Goal: Task Accomplishment & Management: Manage account settings

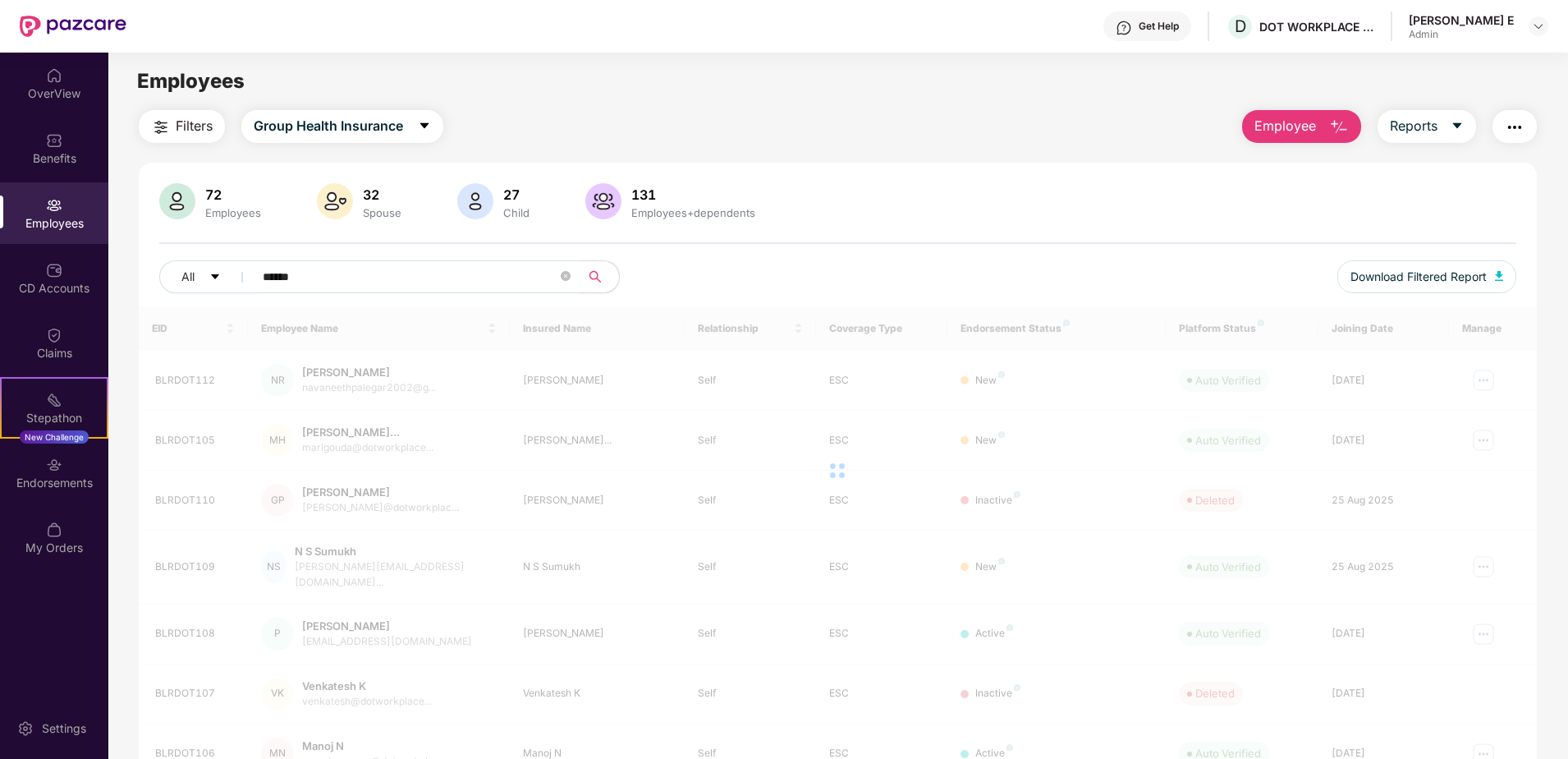
type input "******"
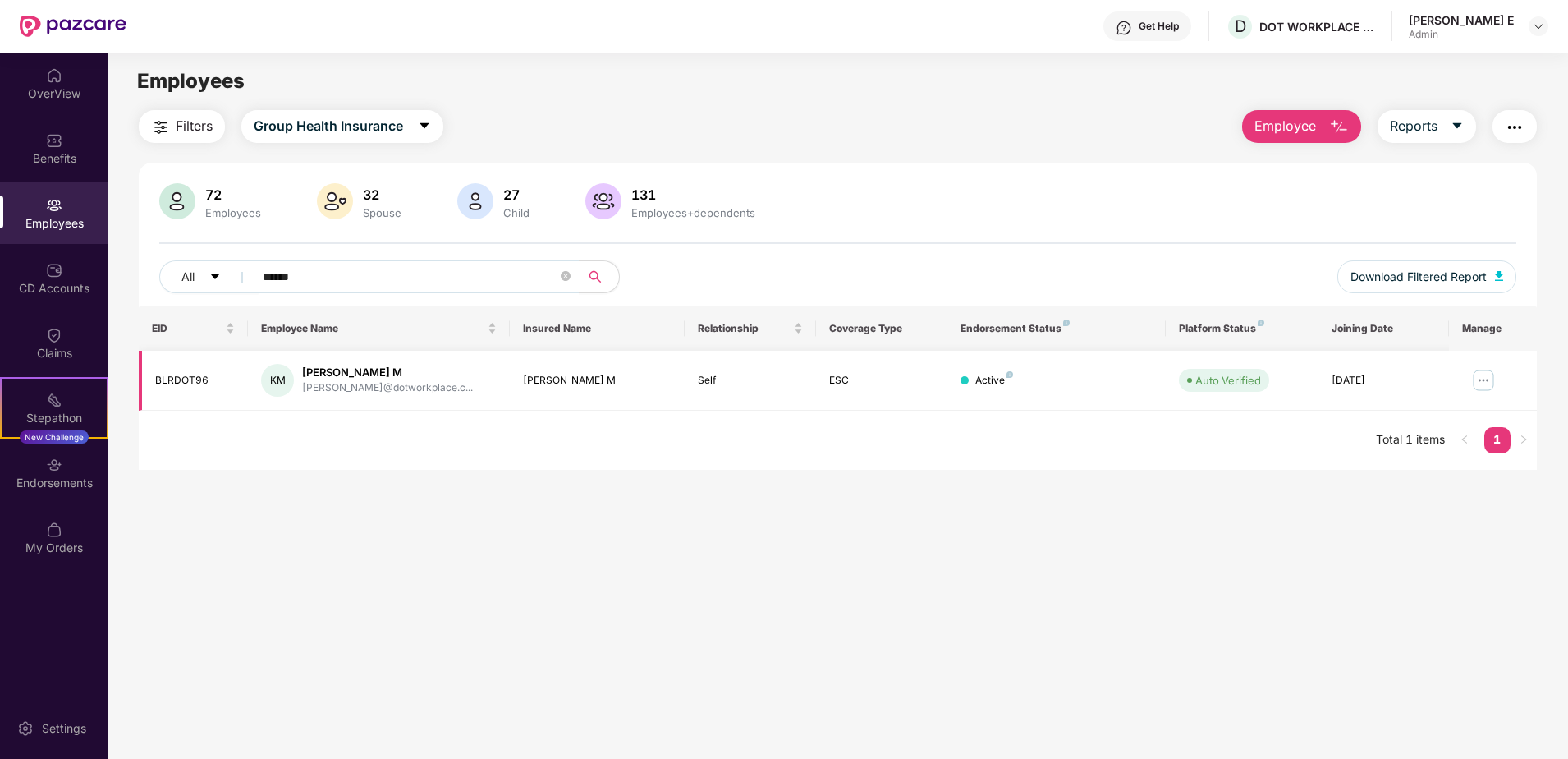
click at [1482, 382] on img at bounding box center [1484, 380] width 26 height 26
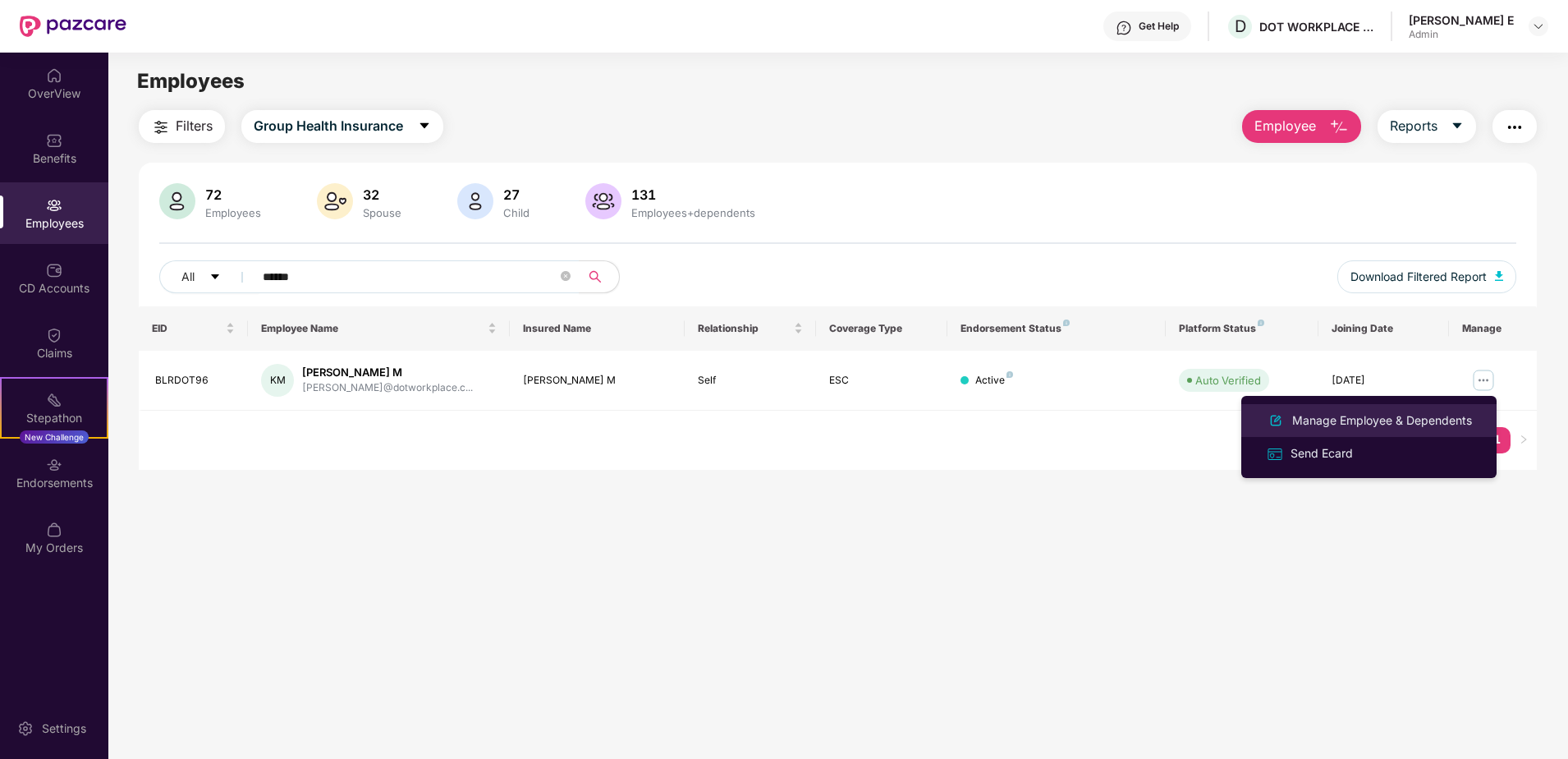
click at [1349, 418] on div "Manage Employee & Dependents" at bounding box center [1382, 421] width 187 height 18
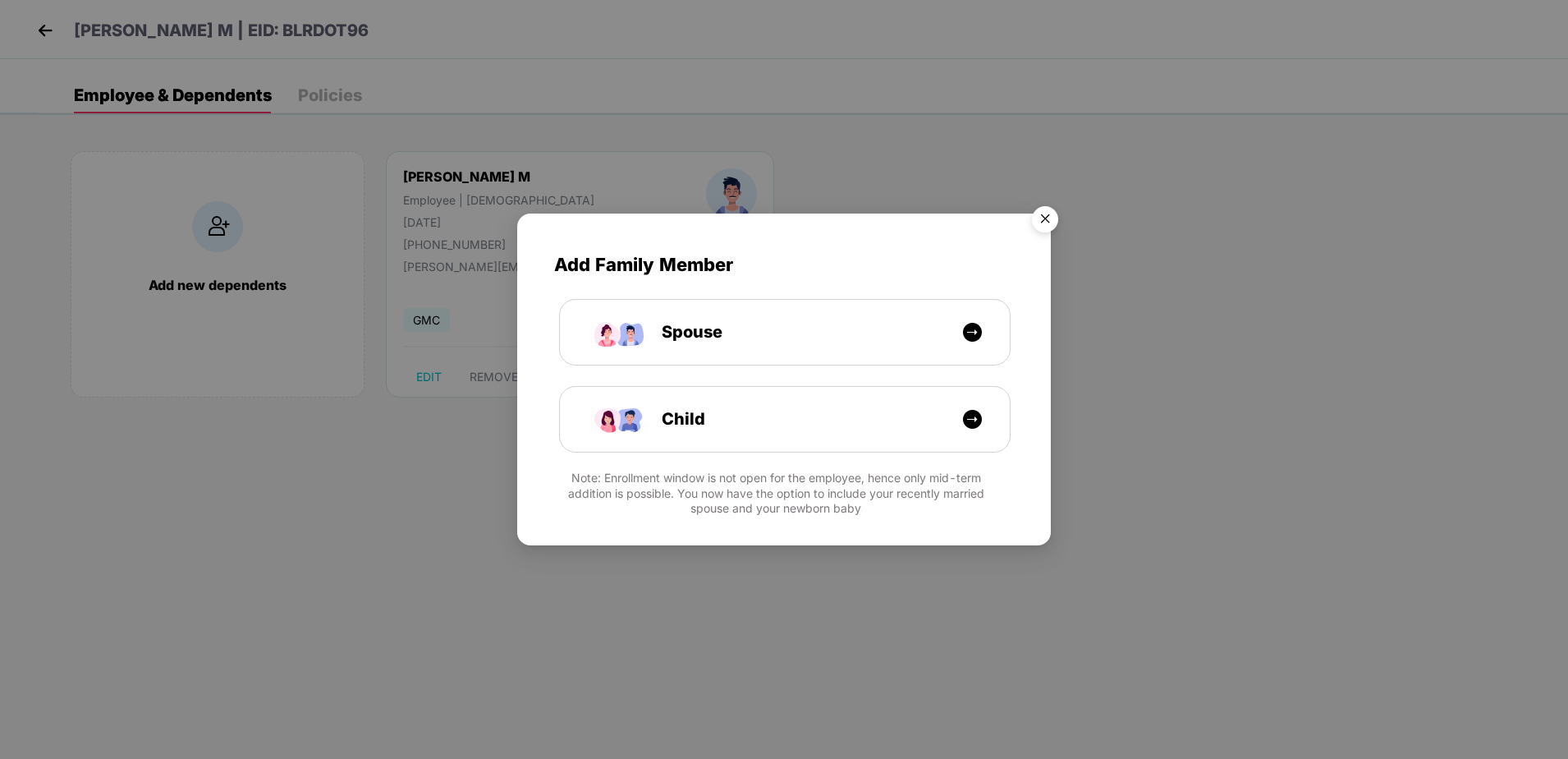
click at [1054, 222] on img "Close" at bounding box center [1045, 222] width 46 height 46
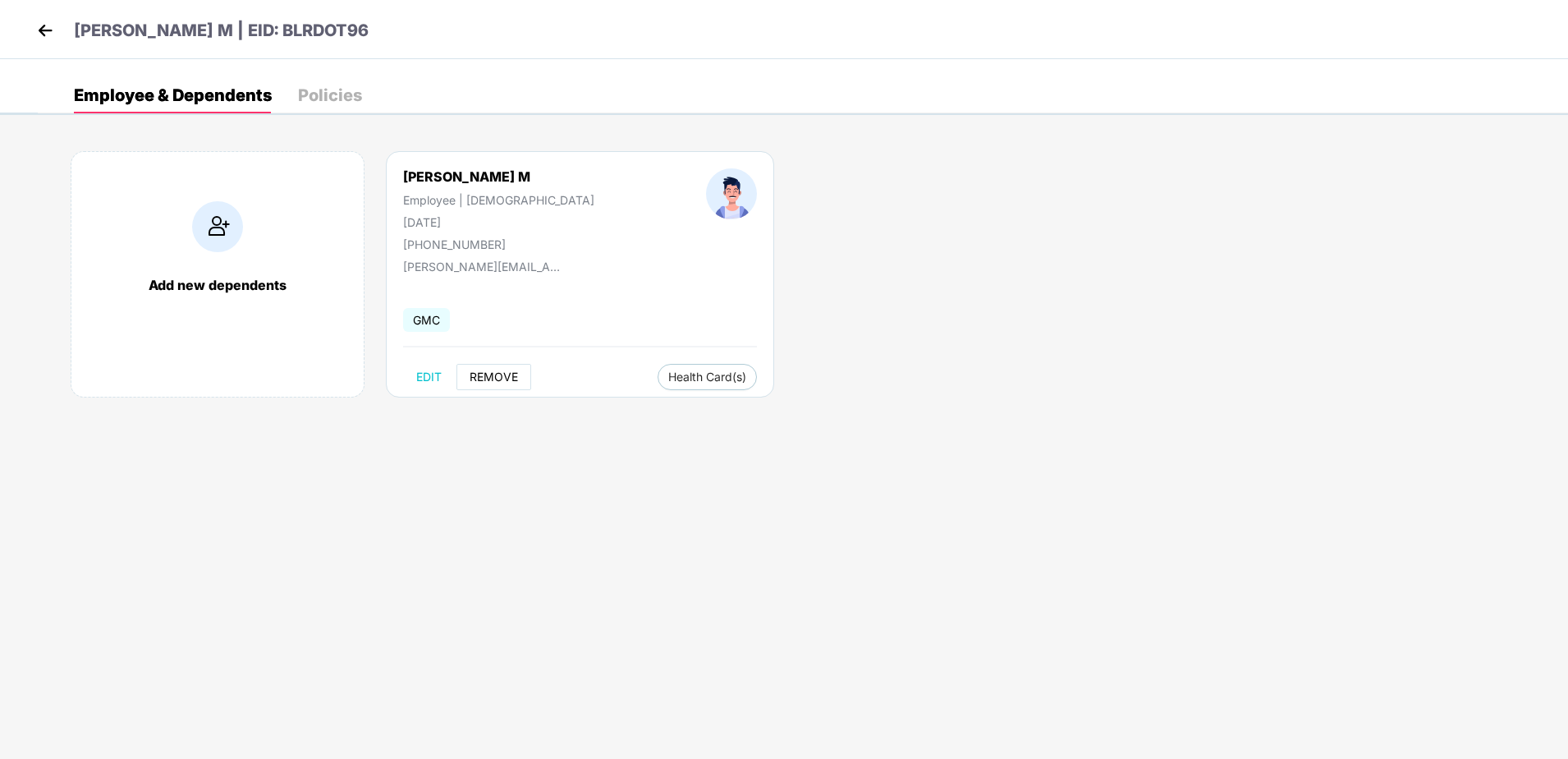
click at [487, 372] on span "REMOVE" at bounding box center [493, 377] width 48 height 13
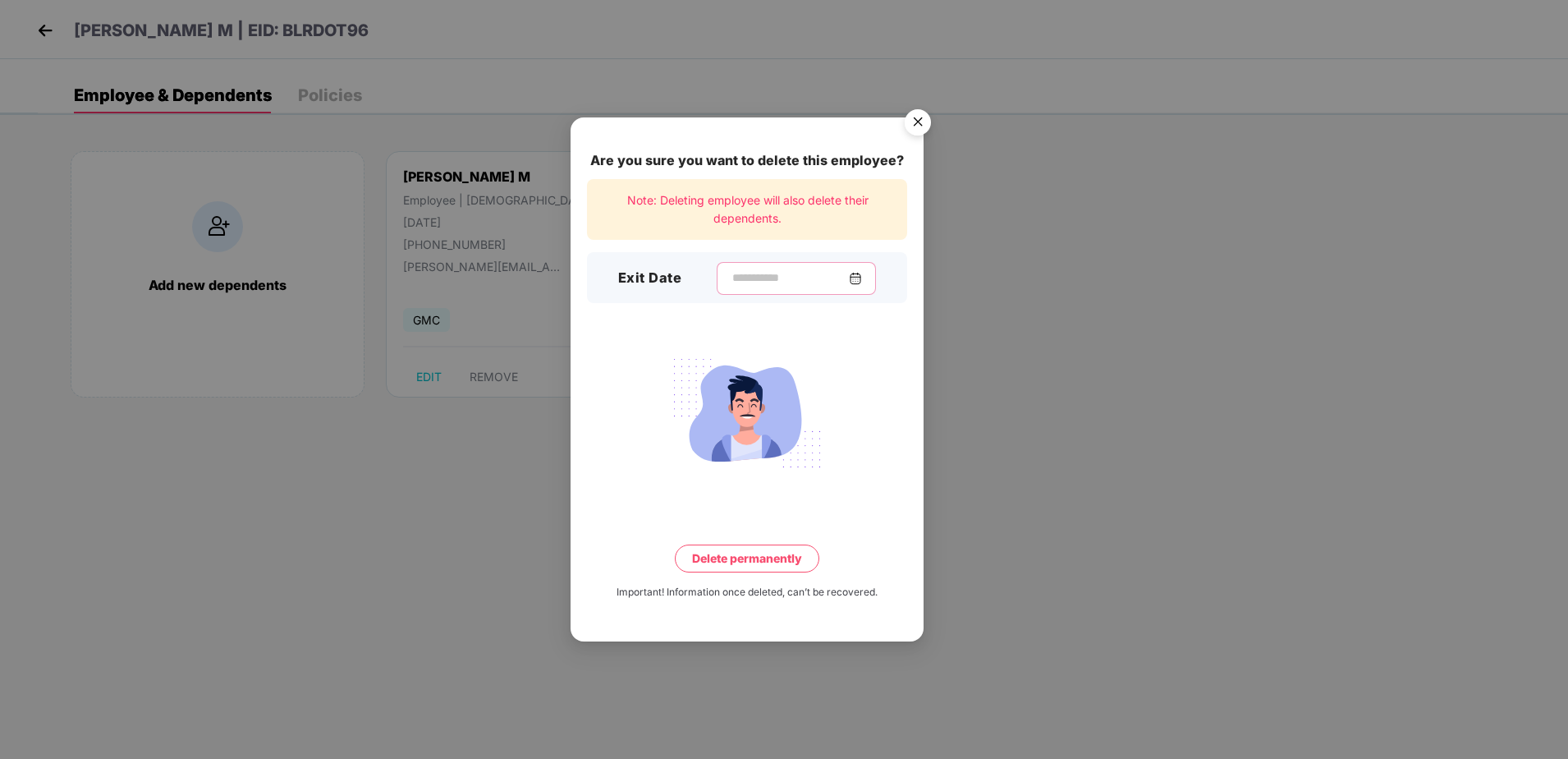
click at [741, 285] on input at bounding box center [789, 278] width 118 height 18
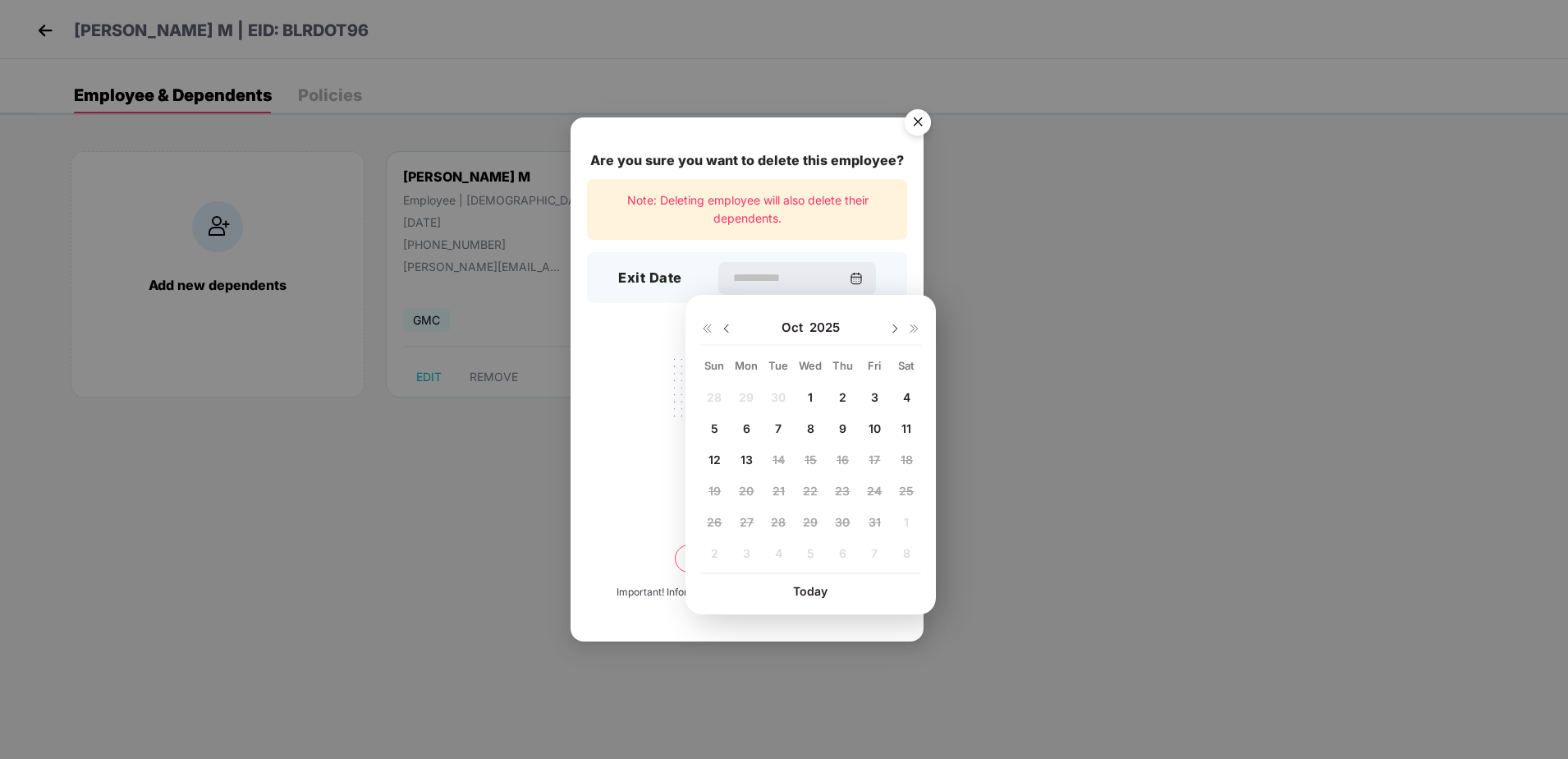
click at [908, 424] on span "11" at bounding box center [906, 429] width 10 height 14
type input "**********"
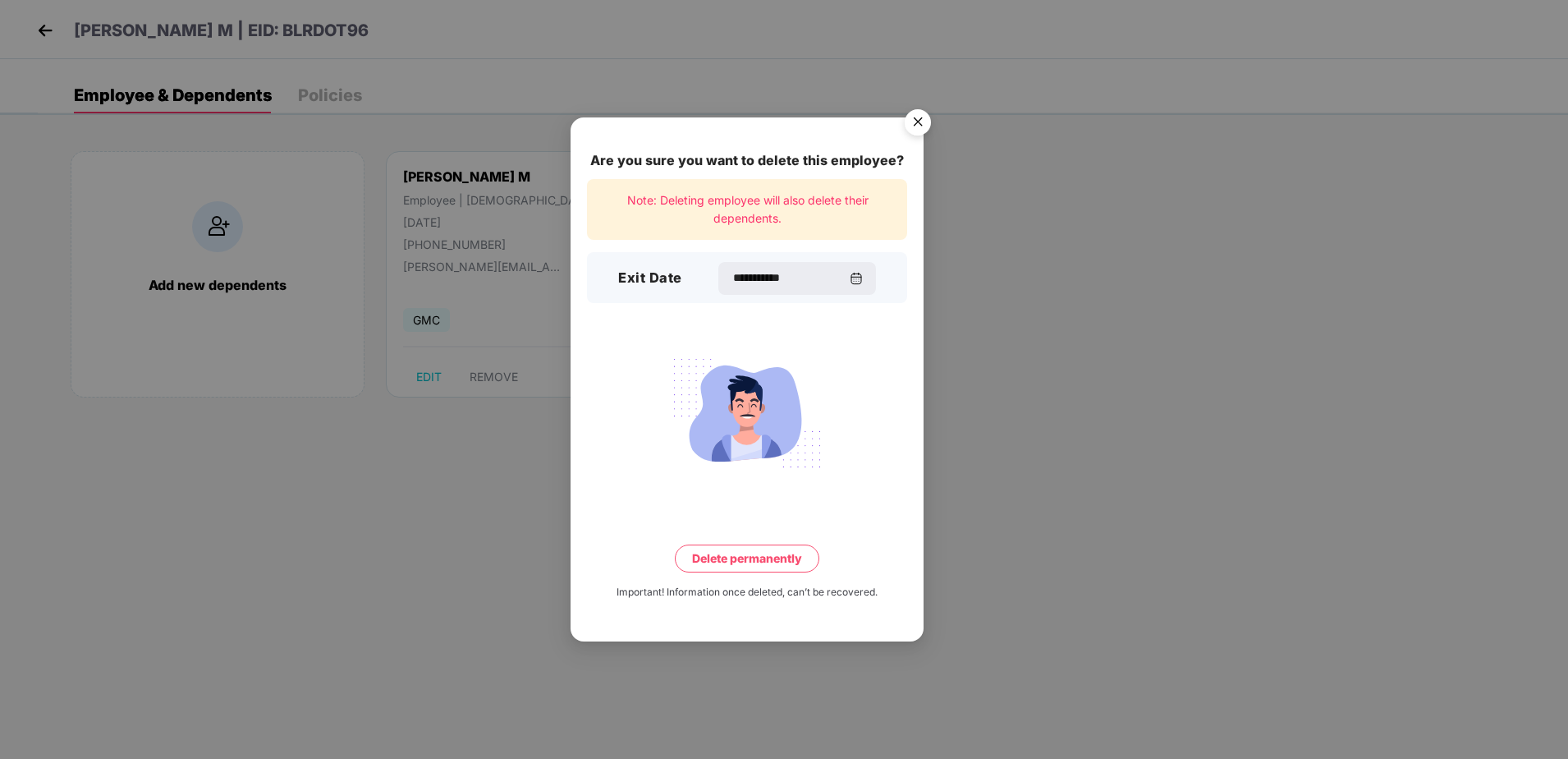
click at [731, 557] on button "Delete permanently" at bounding box center [746, 558] width 145 height 28
click at [731, 557] on button "Delete permanently" at bounding box center [747, 558] width 172 height 28
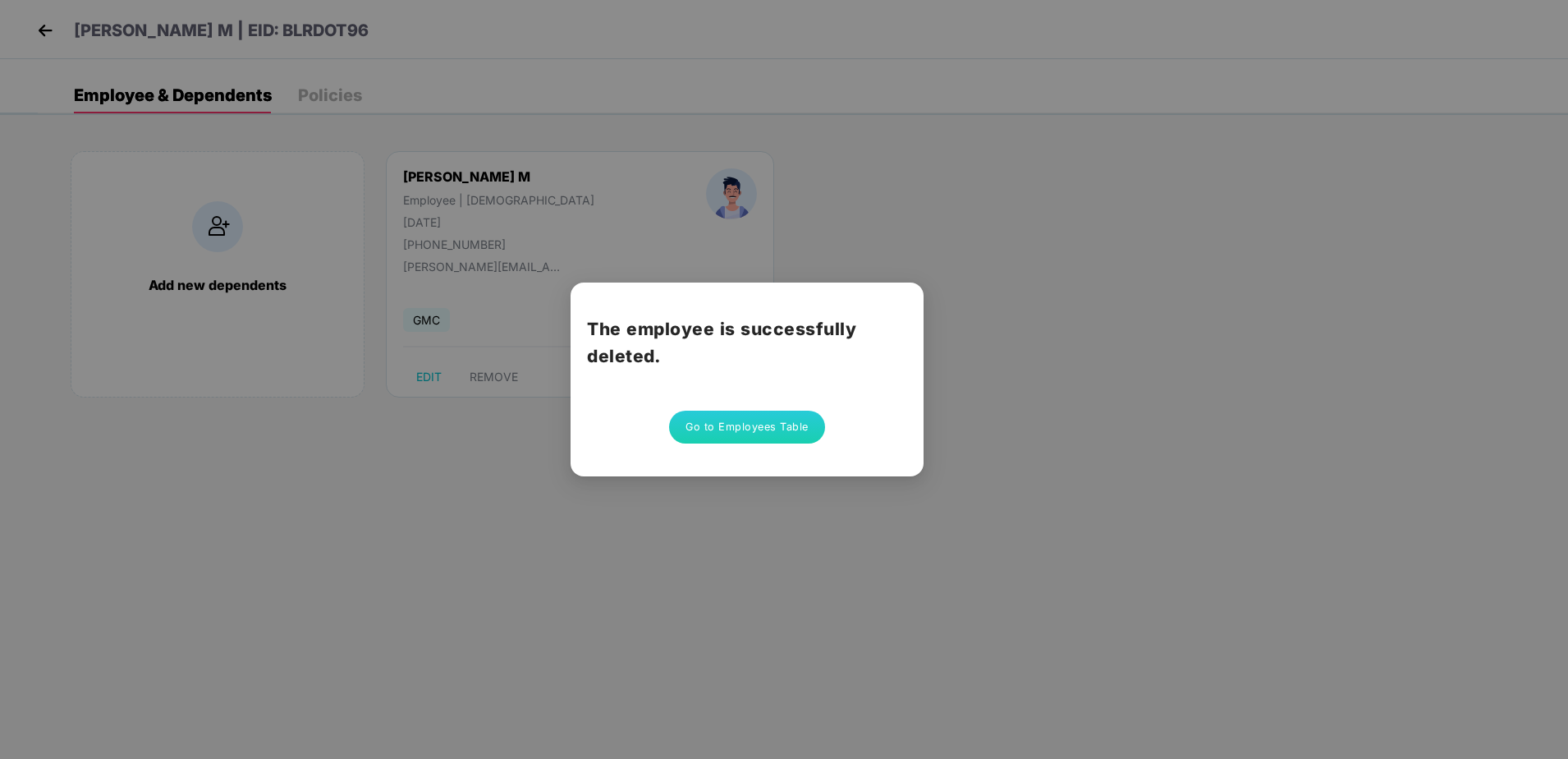
click at [761, 433] on button "Go to Employees Table" at bounding box center [747, 427] width 156 height 32
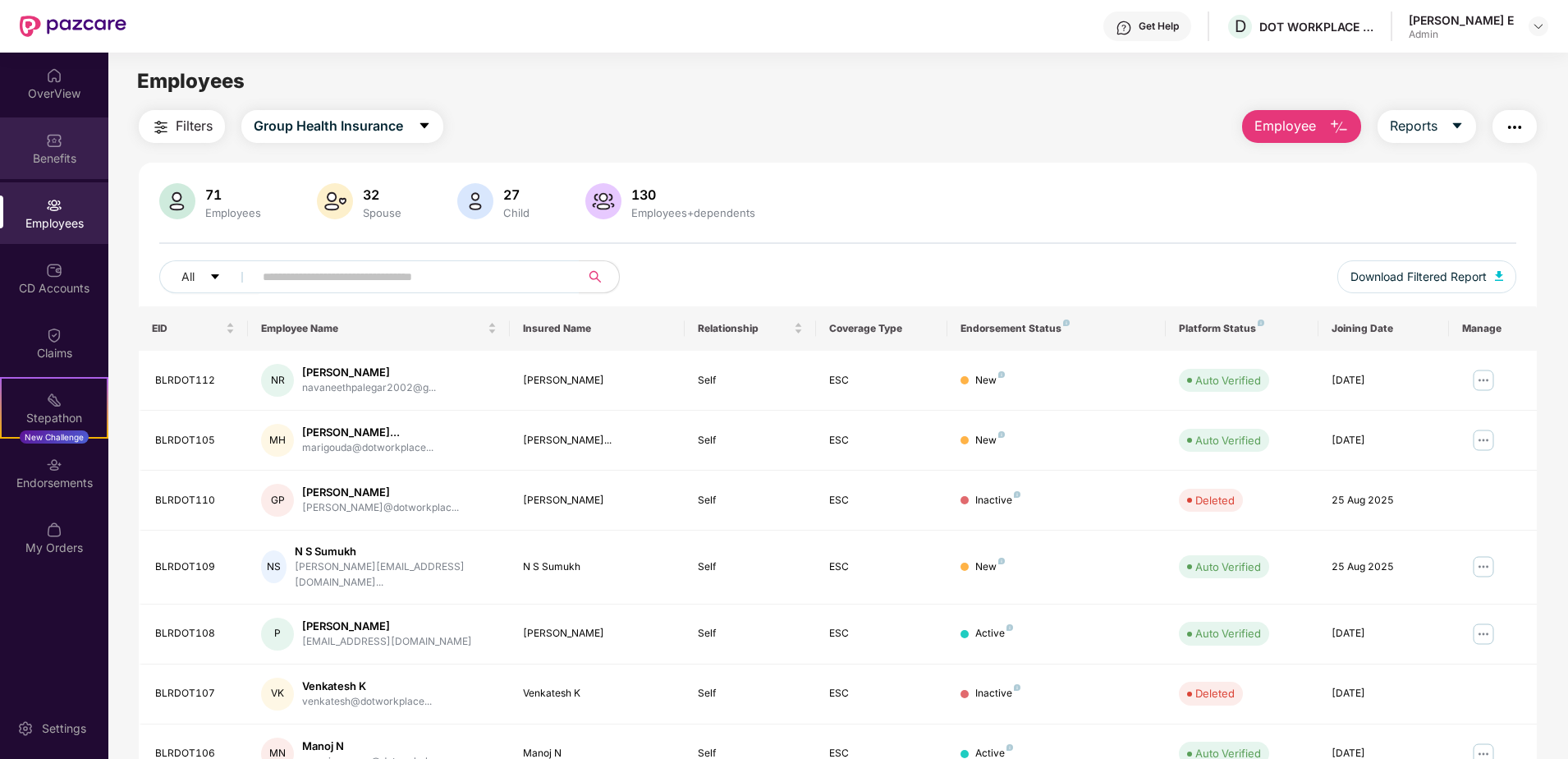
click at [66, 141] on div "Benefits" at bounding box center [54, 148] width 109 height 61
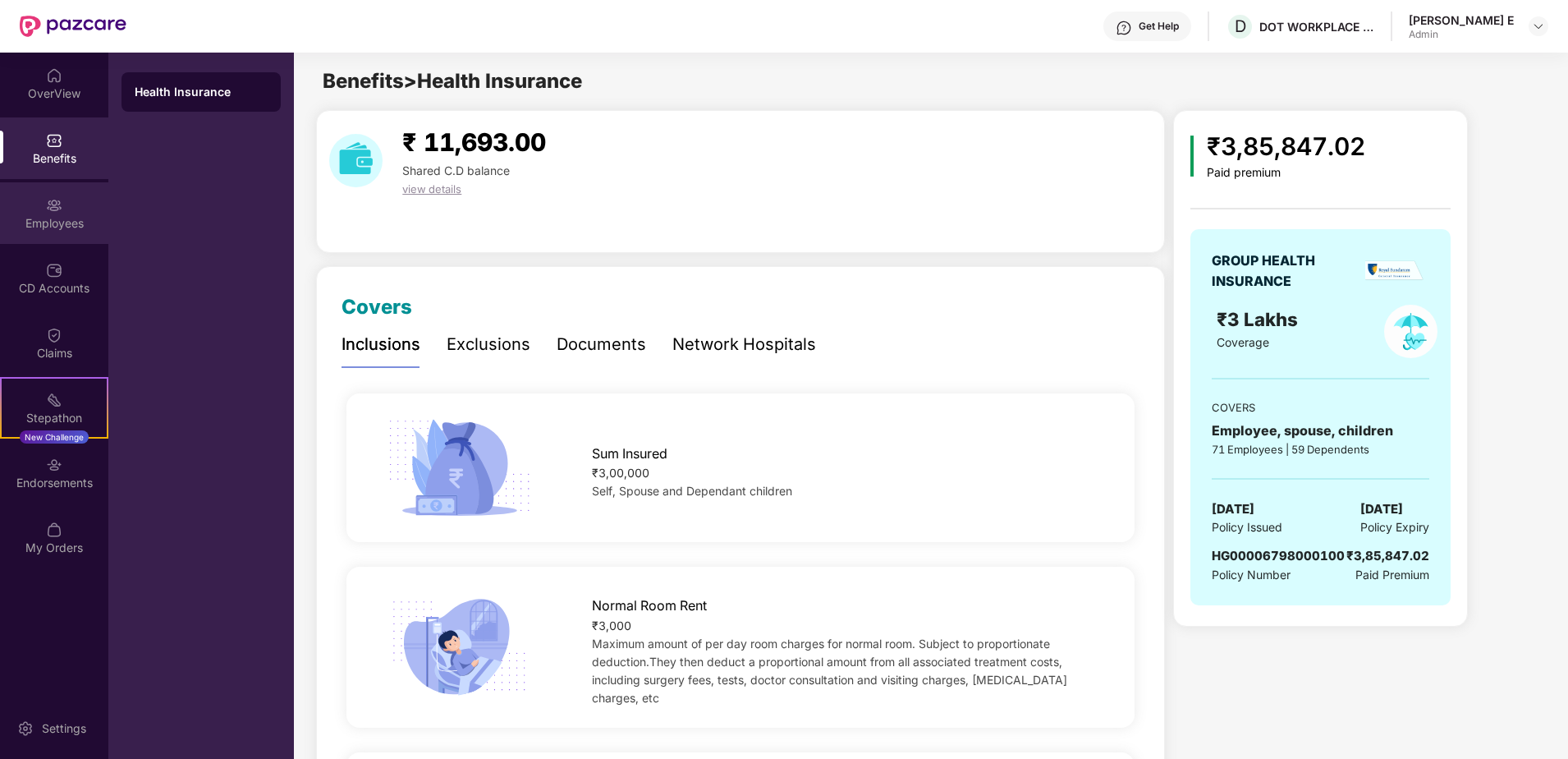
click at [59, 223] on div "Employees" at bounding box center [54, 223] width 109 height 17
